Goal: Book appointment/travel/reservation

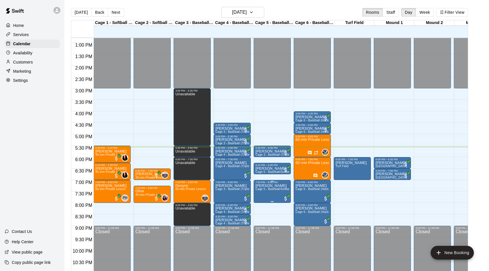
scroll to position [293, 0]
drag, startPoint x: 111, startPoint y: 204, endPoint x: 108, endPoint y: 224, distance: 20.2
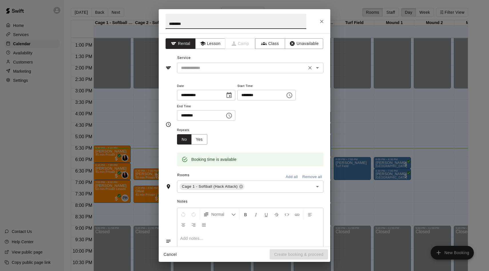
type input "*******"
click at [228, 65] on input "text" at bounding box center [242, 67] width 126 height 7
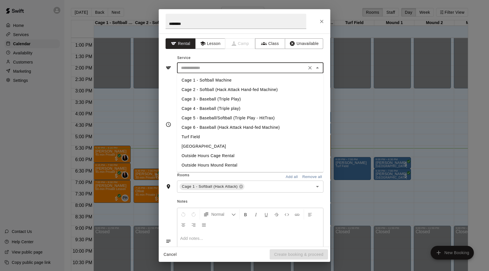
click at [209, 81] on li "Cage 1 - Softball Machine" at bounding box center [250, 80] width 147 height 9
type input "**********"
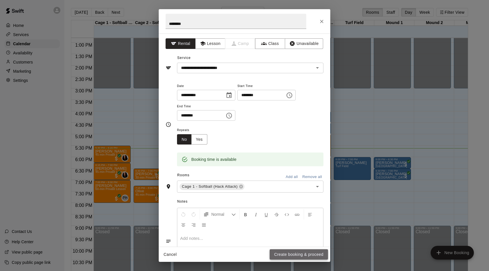
click at [283, 253] on button "Create booking & proceed" at bounding box center [299, 254] width 58 height 11
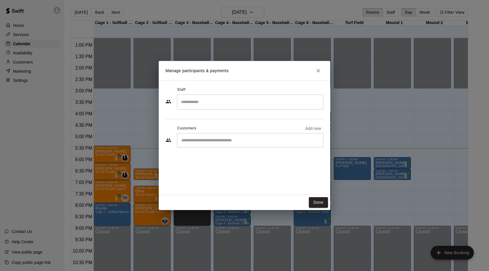
click at [200, 142] on input "Start typing to search customers..." at bounding box center [250, 140] width 141 height 6
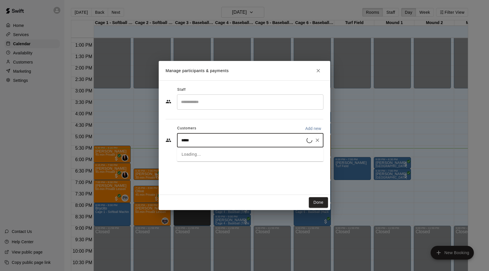
type input "******"
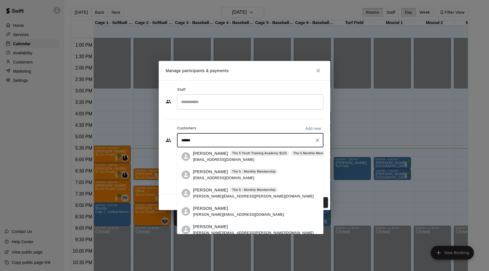
click at [206, 173] on p "[PERSON_NAME]" at bounding box center [210, 172] width 35 height 6
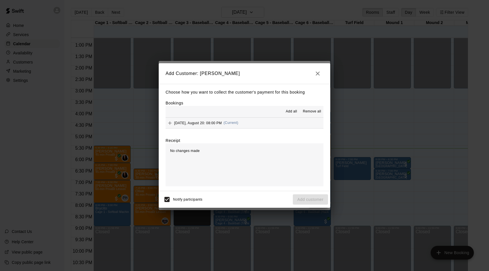
click at [292, 112] on span "Add all" at bounding box center [291, 112] width 11 height 6
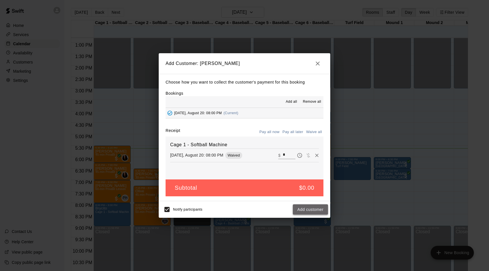
click at [305, 210] on button "Add customer" at bounding box center [310, 209] width 35 height 11
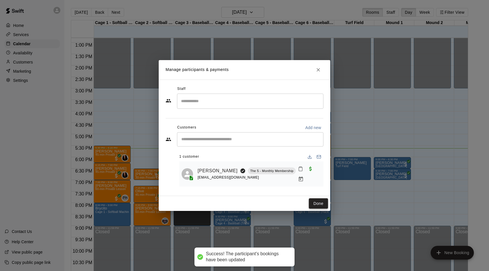
click at [317, 201] on button "Done" at bounding box center [318, 203] width 19 height 11
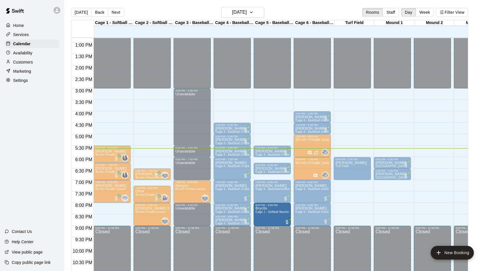
drag, startPoint x: 113, startPoint y: 215, endPoint x: 270, endPoint y: 219, distance: 156.9
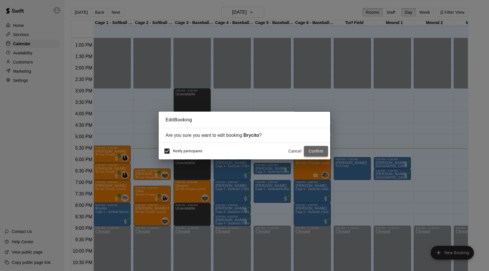
click at [320, 152] on button "Confirm" at bounding box center [316, 151] width 24 height 11
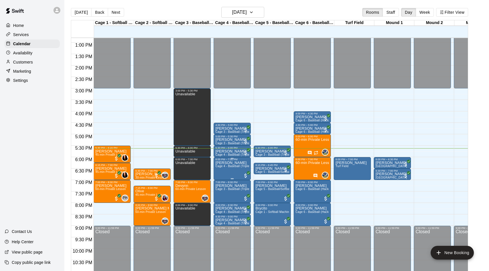
click at [223, 163] on p "[PERSON_NAME]" at bounding box center [233, 163] width 34 height 0
click at [220, 180] on img "edit" at bounding box center [221, 182] width 7 height 7
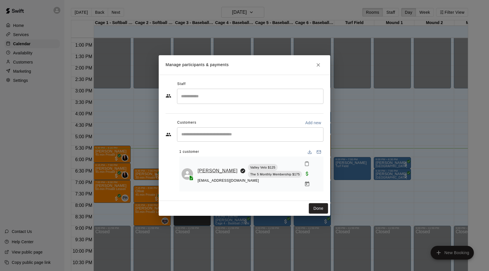
click at [208, 170] on link "[PERSON_NAME]" at bounding box center [218, 170] width 40 height 7
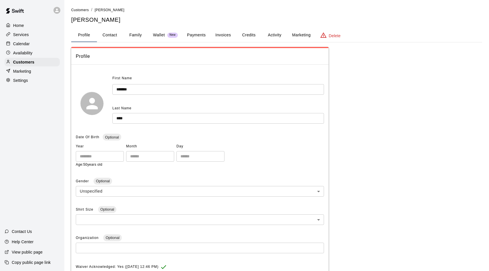
click at [113, 35] on button "Contact" at bounding box center [110, 35] width 26 height 14
select select "**"
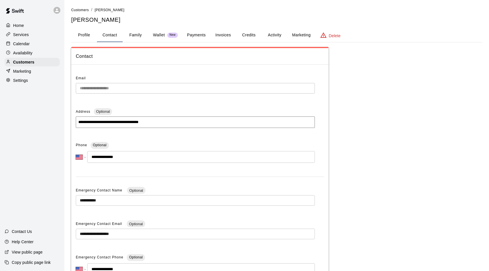
click at [31, 46] on div "Calendar" at bounding box center [32, 44] width 55 height 9
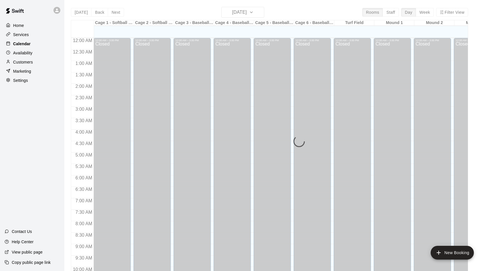
scroll to position [293, 0]
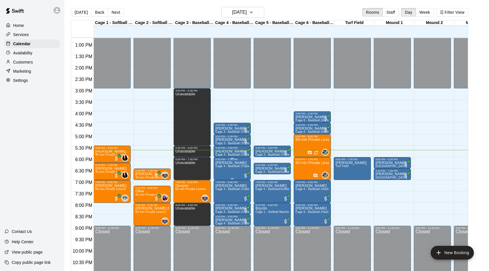
click at [236, 163] on p "[PERSON_NAME]" at bounding box center [233, 163] width 34 height 0
click at [223, 197] on icon "delete" at bounding box center [222, 196] width 4 height 5
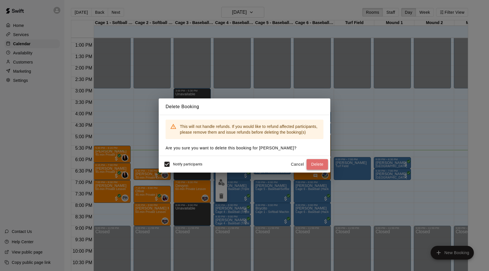
click at [313, 164] on button "Delete" at bounding box center [317, 164] width 21 height 11
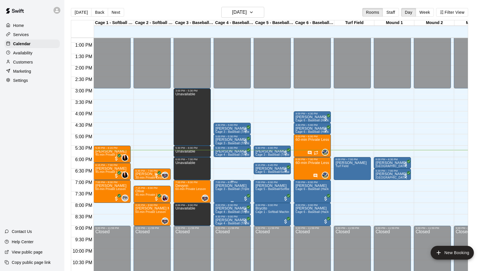
click at [223, 186] on p "[PERSON_NAME]" at bounding box center [233, 186] width 34 height 0
click at [223, 208] on img "edit" at bounding box center [221, 205] width 7 height 7
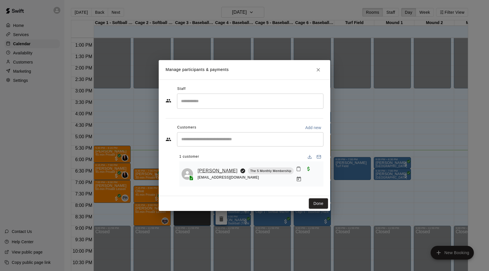
click at [206, 168] on link "[PERSON_NAME]" at bounding box center [218, 170] width 40 height 7
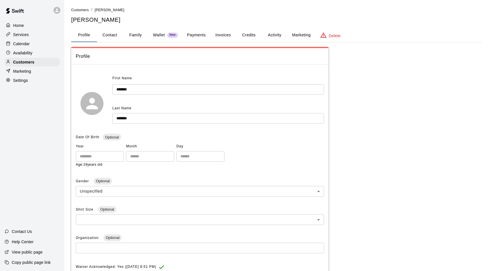
click at [195, 32] on button "Payments" at bounding box center [197, 35] width 28 height 14
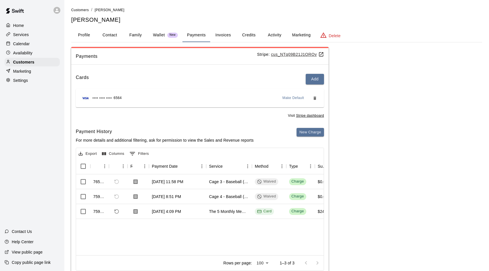
click at [110, 36] on button "Contact" at bounding box center [110, 35] width 26 height 14
select select "**"
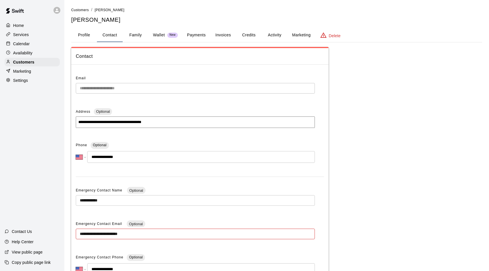
click at [15, 46] on p "Calendar" at bounding box center [21, 44] width 17 height 6
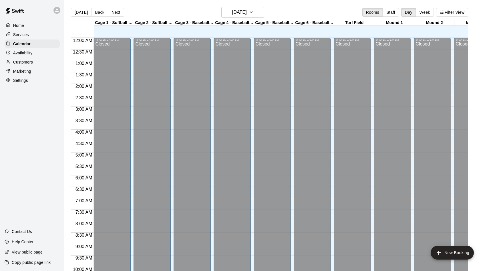
scroll to position [293, 0]
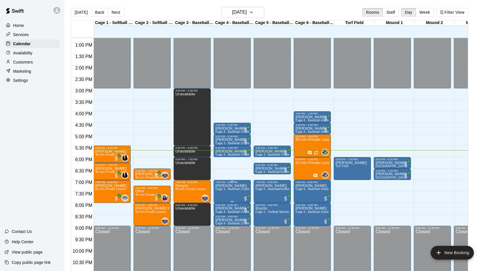
click at [228, 189] on span "Cage 3 - Baseball (Triple Play)" at bounding box center [237, 188] width 42 height 3
click at [246, 172] on div at bounding box center [244, 135] width 489 height 271
click at [114, 13] on button "Next" at bounding box center [116, 12] width 16 height 9
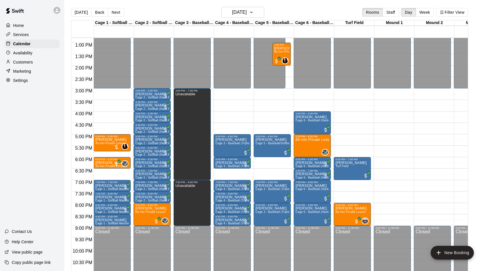
click at [90, 6] on main "[DATE] Back [DATE][DATE] Rooms Staff Day Week Filter View Cage 1 - Softball (Ha…" at bounding box center [276, 140] width 425 height 280
click at [94, 9] on button "Back" at bounding box center [99, 12] width 17 height 9
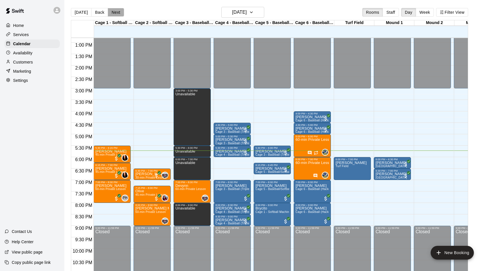
click at [113, 10] on button "Next" at bounding box center [116, 12] width 16 height 9
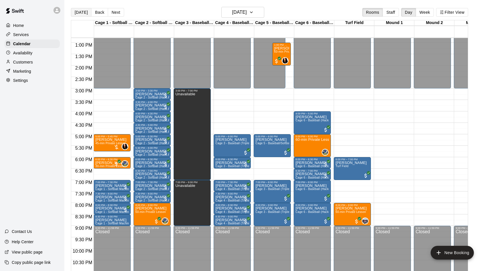
click at [83, 12] on button "[DATE]" at bounding box center [81, 12] width 21 height 9
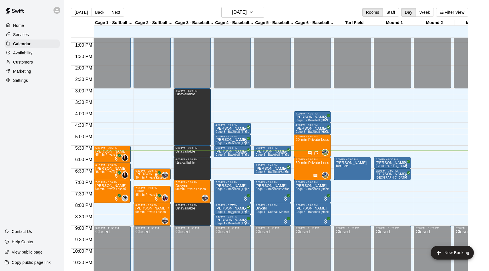
click at [223, 208] on p "[PERSON_NAME]" at bounding box center [233, 208] width 34 height 0
click at [220, 233] on button "edit" at bounding box center [221, 228] width 11 height 11
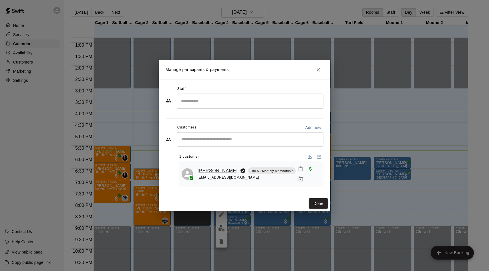
click at [216, 169] on link "[PERSON_NAME]" at bounding box center [218, 170] width 40 height 7
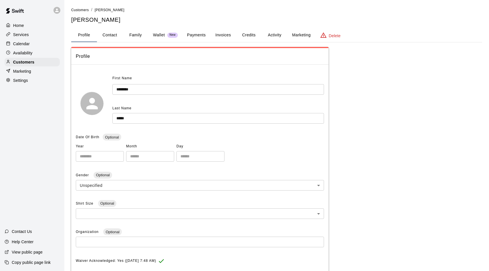
click at [120, 35] on button "Contact" at bounding box center [110, 35] width 26 height 14
select select "**"
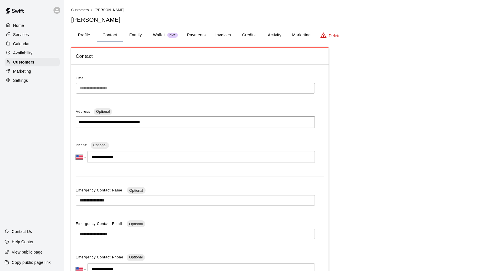
click at [26, 46] on p "Calendar" at bounding box center [21, 44] width 17 height 6
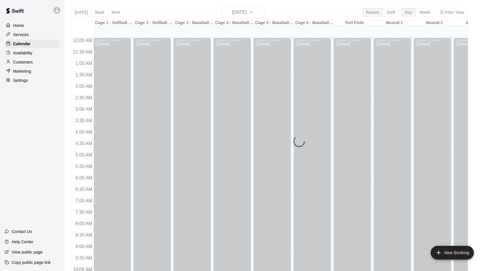
scroll to position [293, 0]
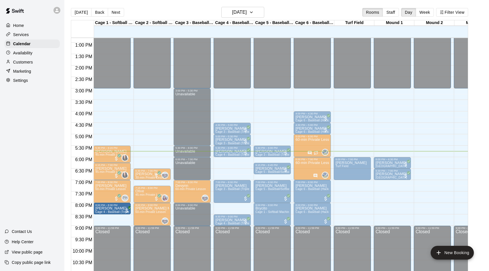
drag, startPoint x: 235, startPoint y: 207, endPoint x: 125, endPoint y: 209, distance: 110.5
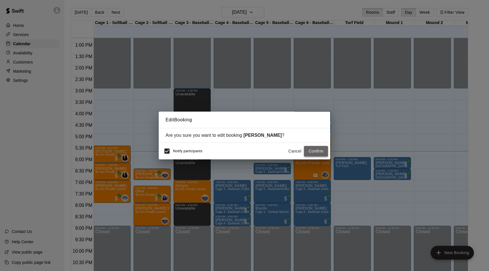
click at [313, 149] on button "Confirm" at bounding box center [316, 151] width 24 height 11
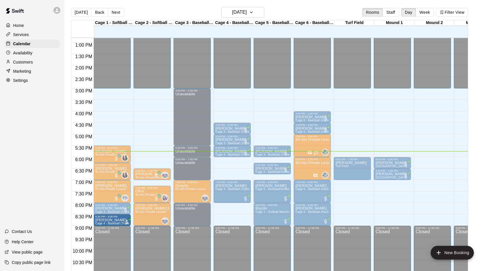
drag, startPoint x: 239, startPoint y: 222, endPoint x: 117, endPoint y: 225, distance: 121.7
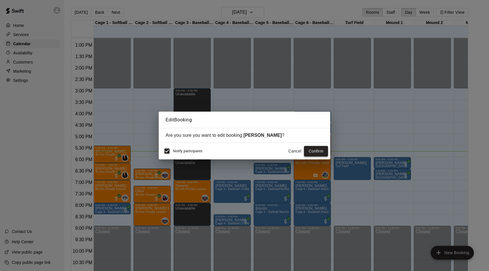
click at [315, 149] on button "Confirm" at bounding box center [316, 151] width 24 height 11
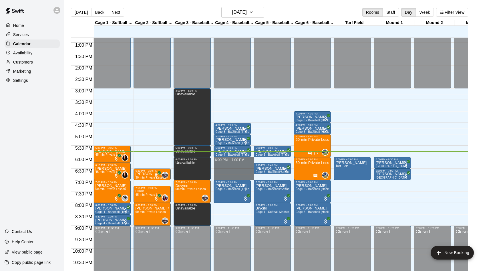
drag, startPoint x: 220, startPoint y: 158, endPoint x: 218, endPoint y: 179, distance: 21.2
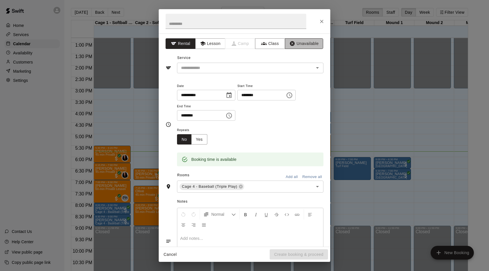
click at [298, 44] on button "Unavailable" at bounding box center [304, 43] width 38 height 11
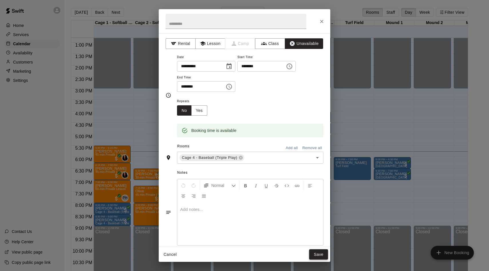
click at [325, 250] on button "Save" at bounding box center [318, 254] width 19 height 11
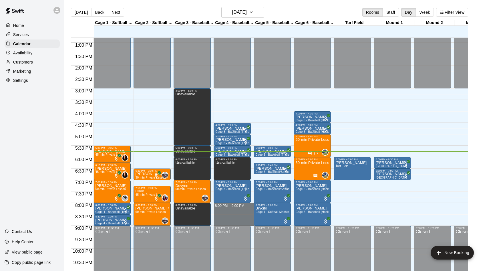
drag, startPoint x: 230, startPoint y: 204, endPoint x: 228, endPoint y: 225, distance: 21.4
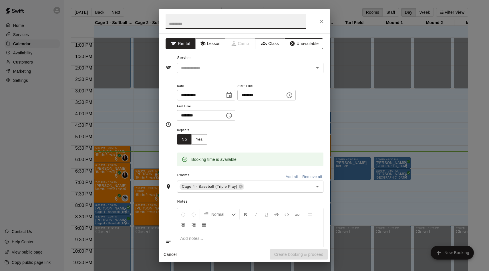
click at [299, 43] on button "Unavailable" at bounding box center [304, 43] width 38 height 11
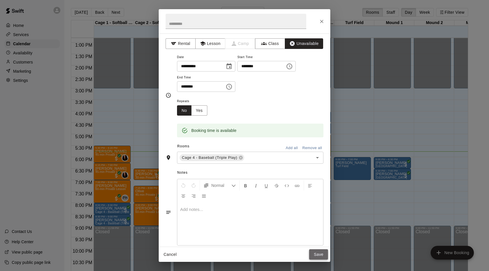
click at [318, 255] on button "Save" at bounding box center [318, 254] width 19 height 11
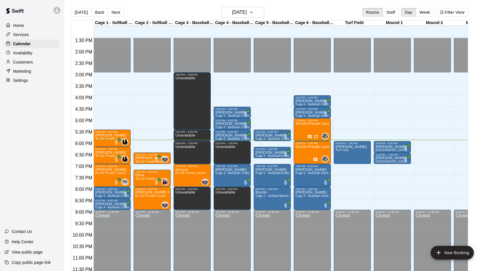
scroll to position [310, 0]
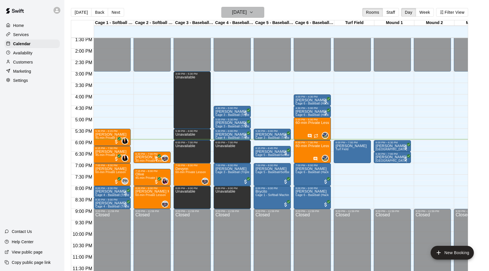
click at [247, 16] on h6 "[DATE]" at bounding box center [239, 12] width 15 height 8
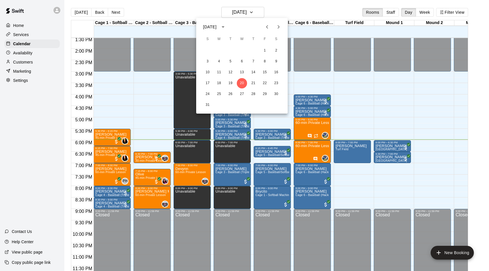
click at [300, 75] on div at bounding box center [244, 135] width 489 height 271
